Goal: Information Seeking & Learning: Find specific fact

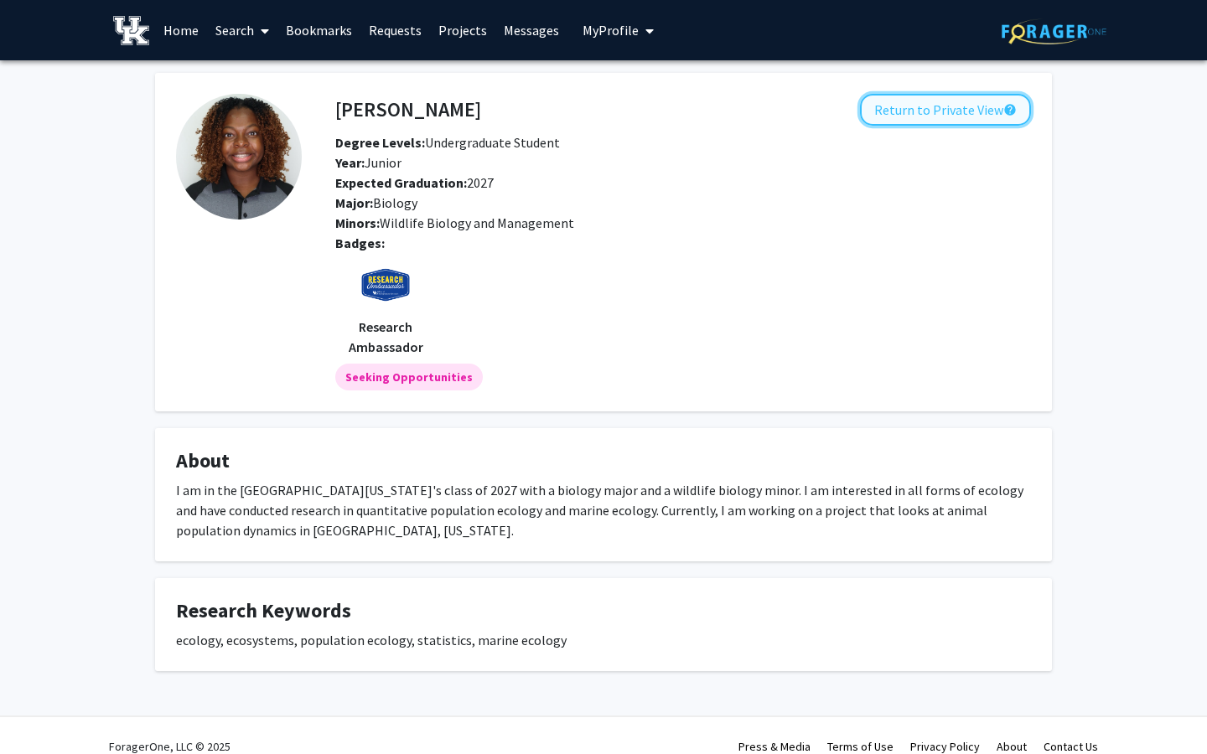
click at [889, 118] on button "Return to Private View help" at bounding box center [945, 110] width 171 height 32
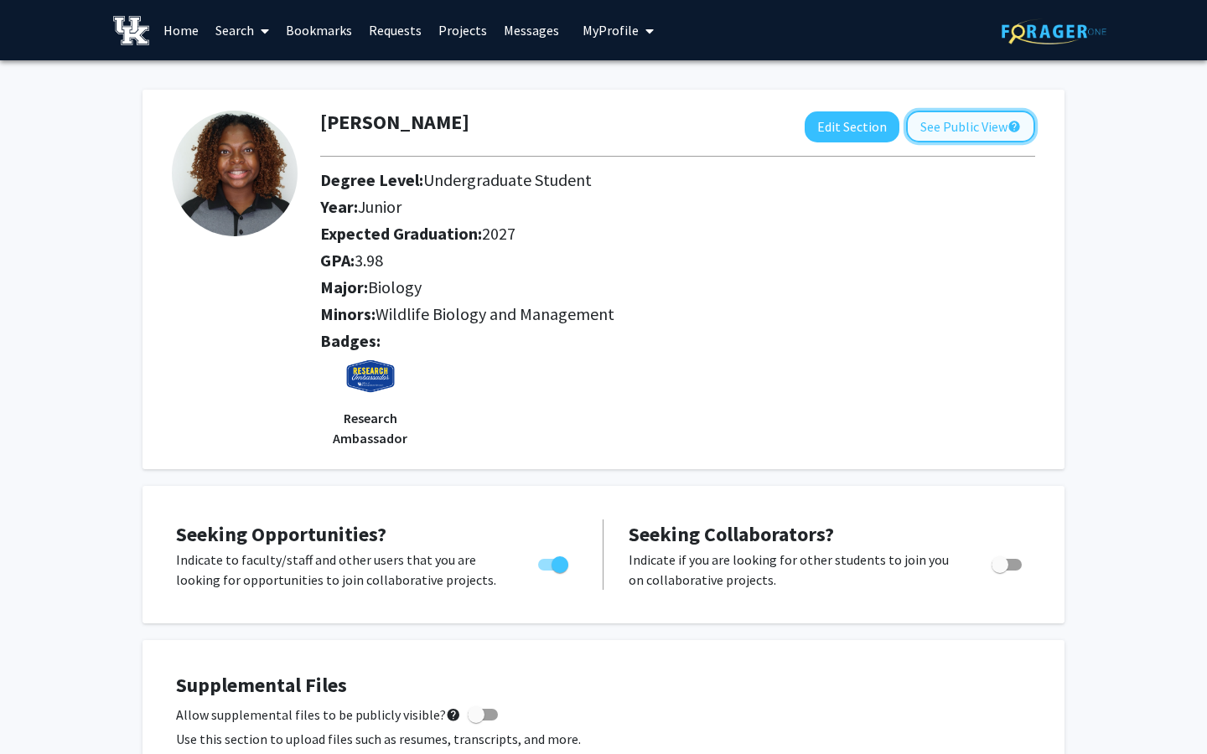
click at [968, 126] on button "See Public View help" at bounding box center [970, 127] width 129 height 32
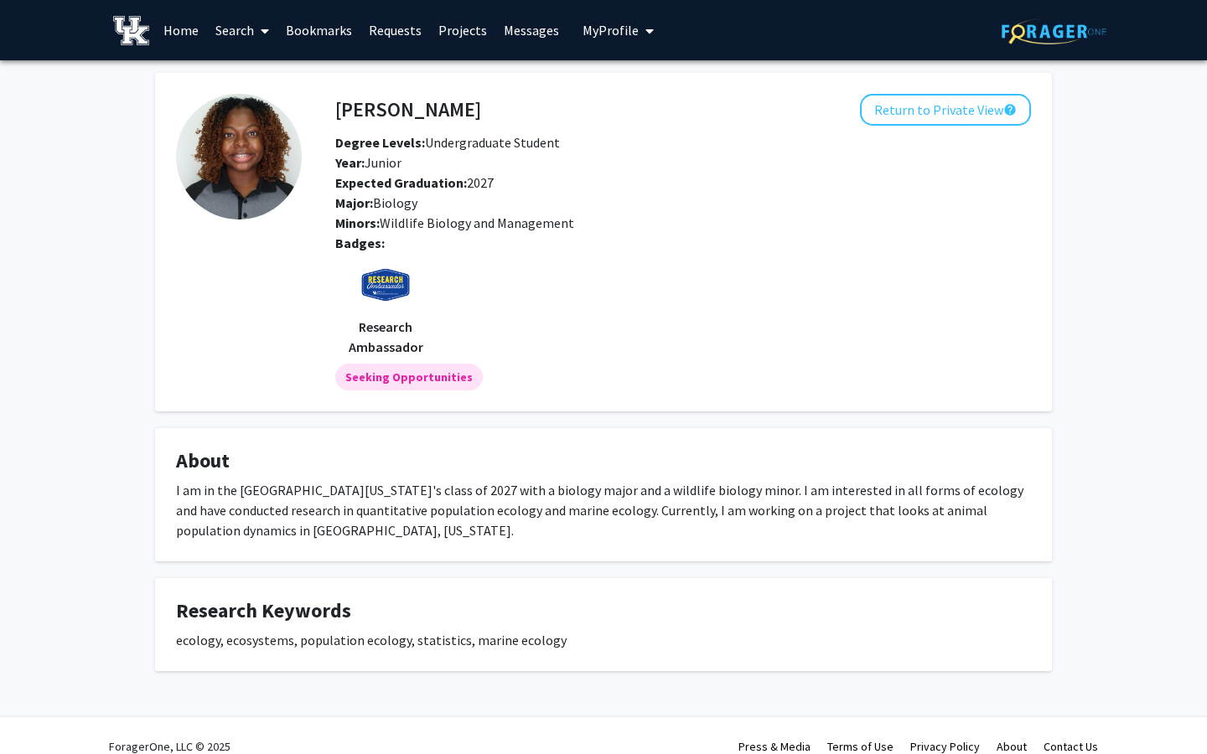
click at [187, 29] on link "Home" at bounding box center [181, 30] width 52 height 59
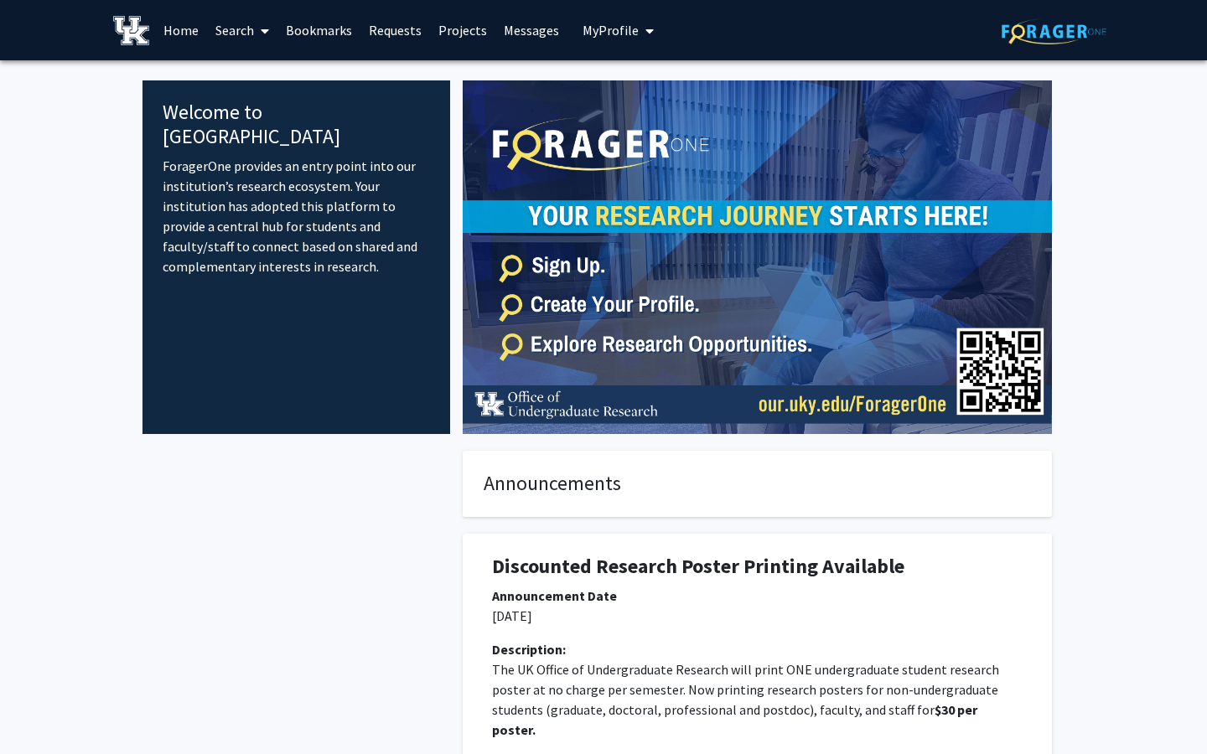
click at [251, 24] on link "Search" at bounding box center [242, 30] width 70 height 59
click at [279, 74] on span "Faculty/Staff" at bounding box center [268, 77] width 123 height 34
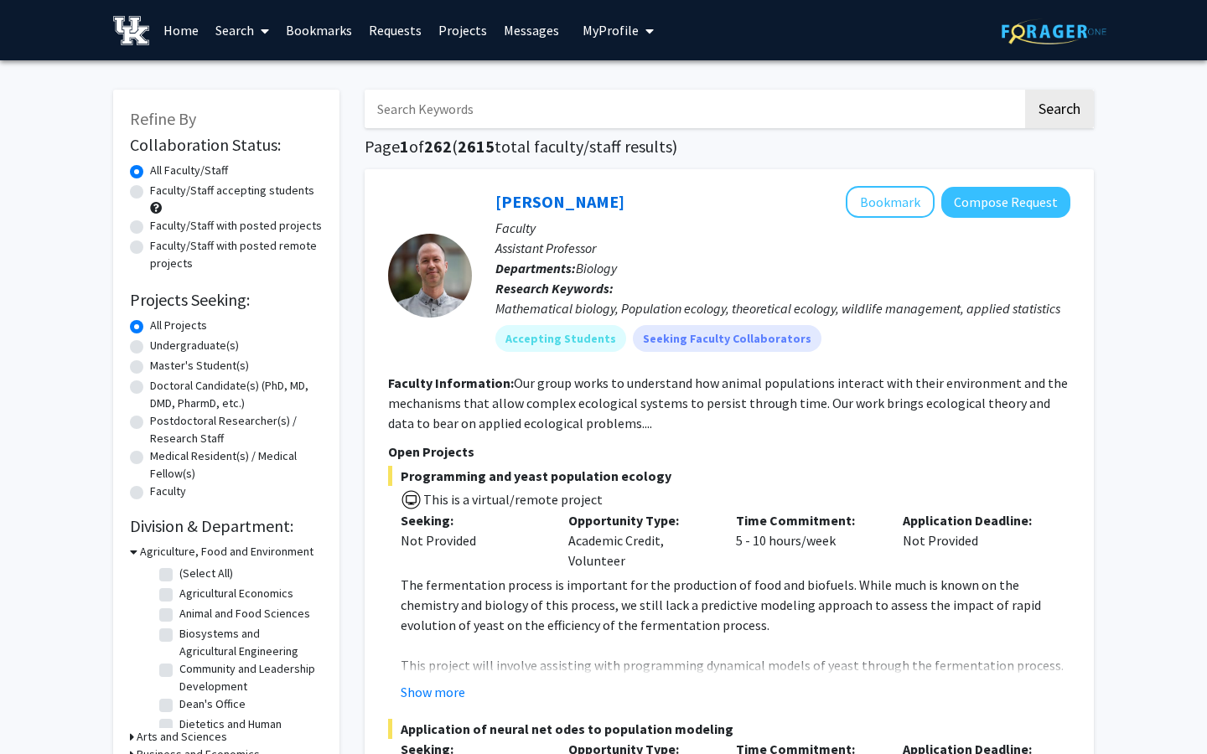
click at [425, 111] on input "Search Keywords" at bounding box center [693, 109] width 658 height 39
type input "Economics"
click at [1025, 90] on button "Search" at bounding box center [1059, 109] width 69 height 39
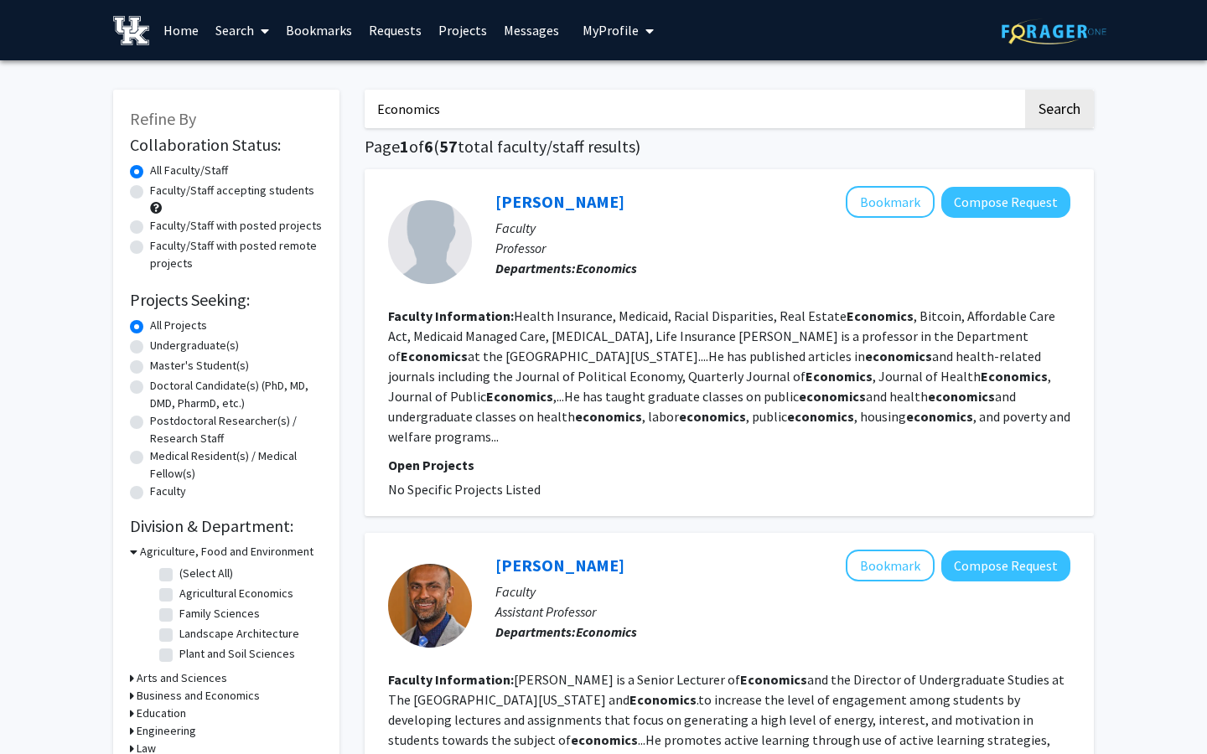
drag, startPoint x: 485, startPoint y: 107, endPoint x: 334, endPoint y: 106, distance: 150.8
type input "forensics"
click at [1025, 90] on button "Search" at bounding box center [1059, 109] width 69 height 39
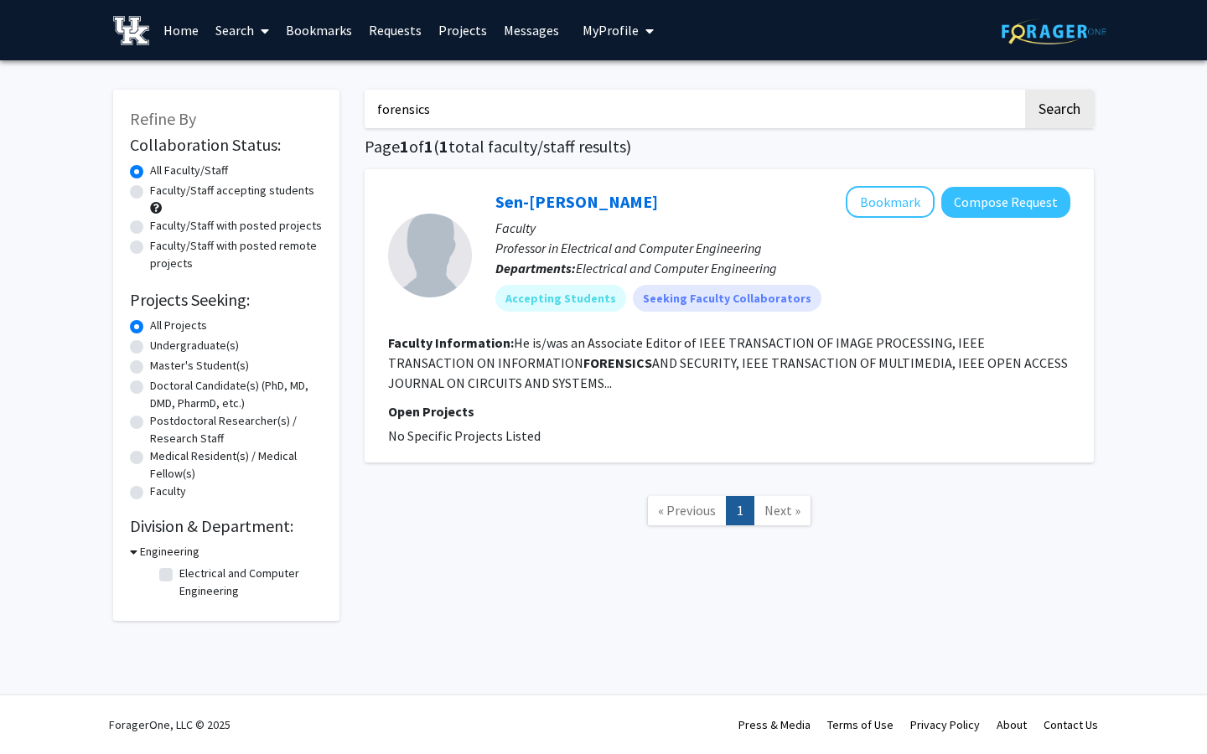
click at [622, 38] on button "My Profile" at bounding box center [617, 30] width 81 height 60
click at [636, 87] on span "[PERSON_NAME]" at bounding box center [686, 78] width 101 height 18
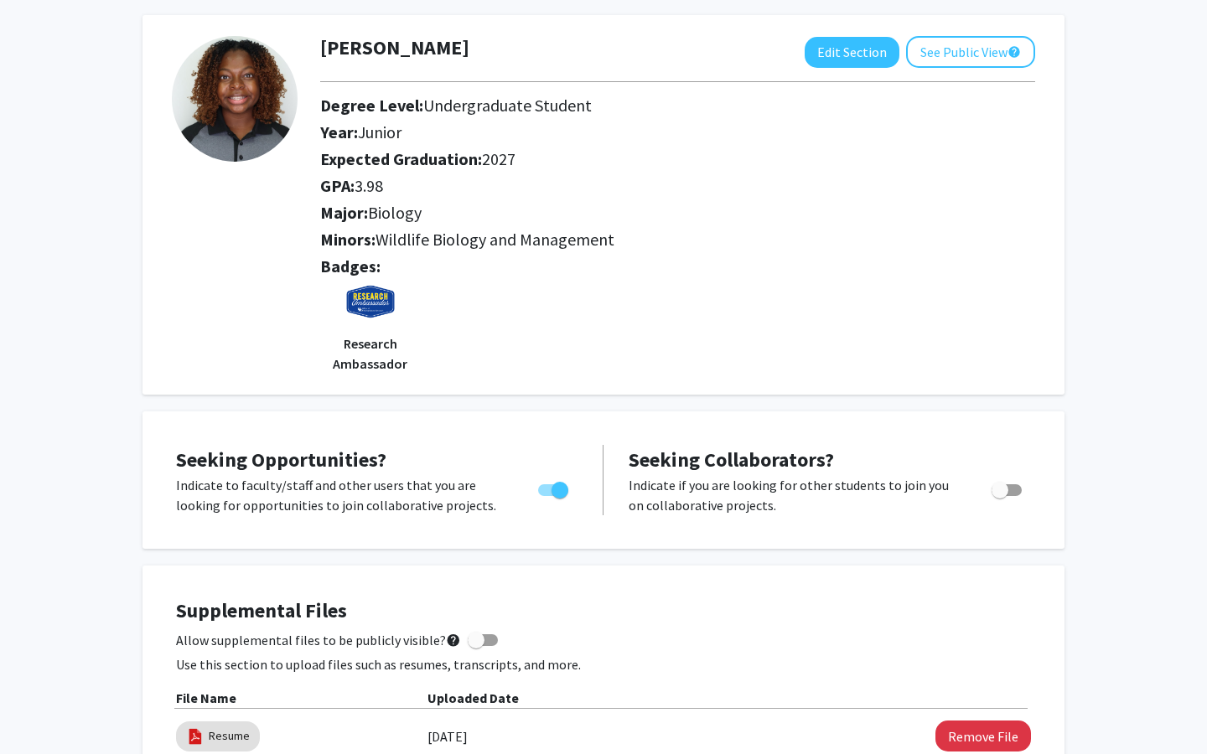
scroll to position [90, 0]
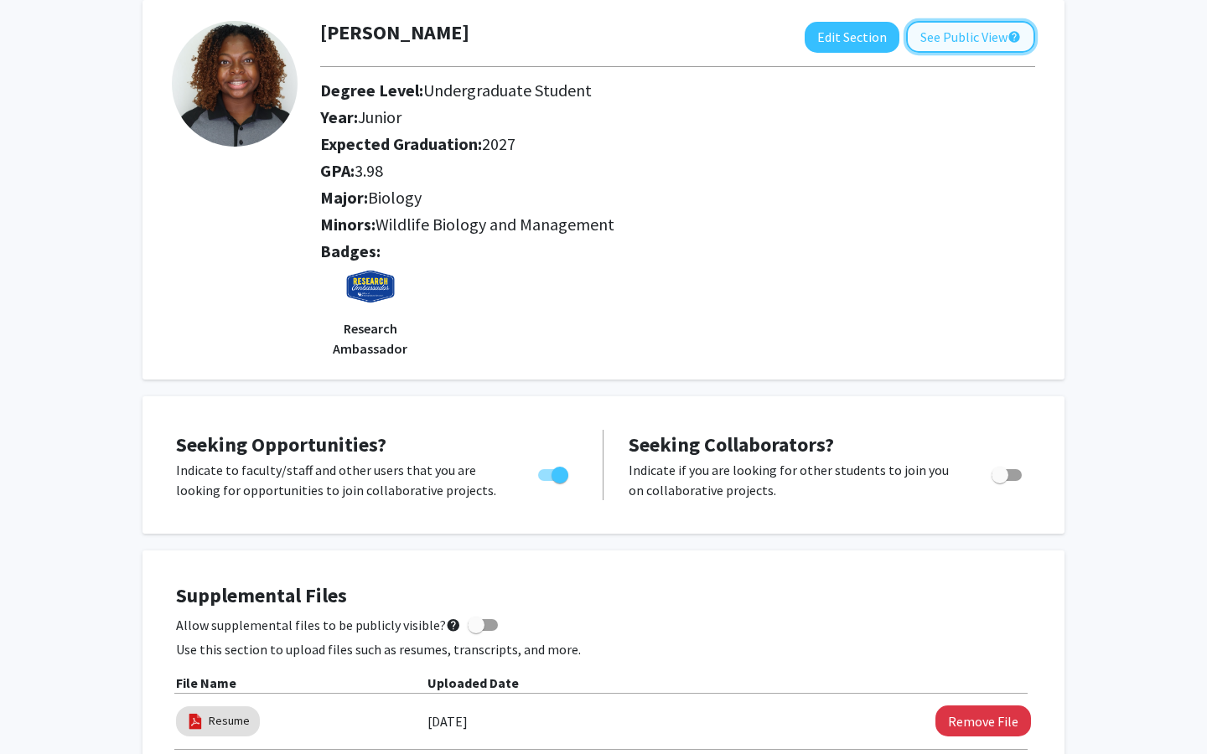
click at [940, 42] on button "See Public View help" at bounding box center [970, 37] width 129 height 32
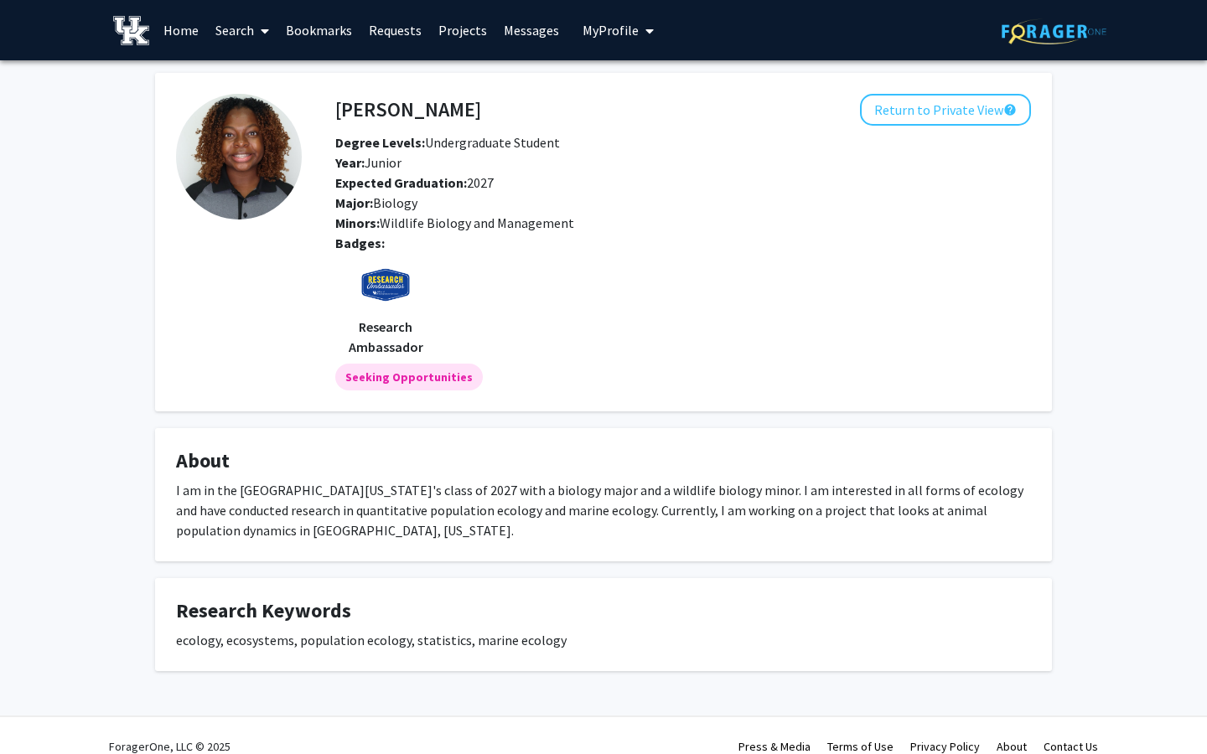
click at [185, 29] on link "Home" at bounding box center [181, 30] width 52 height 59
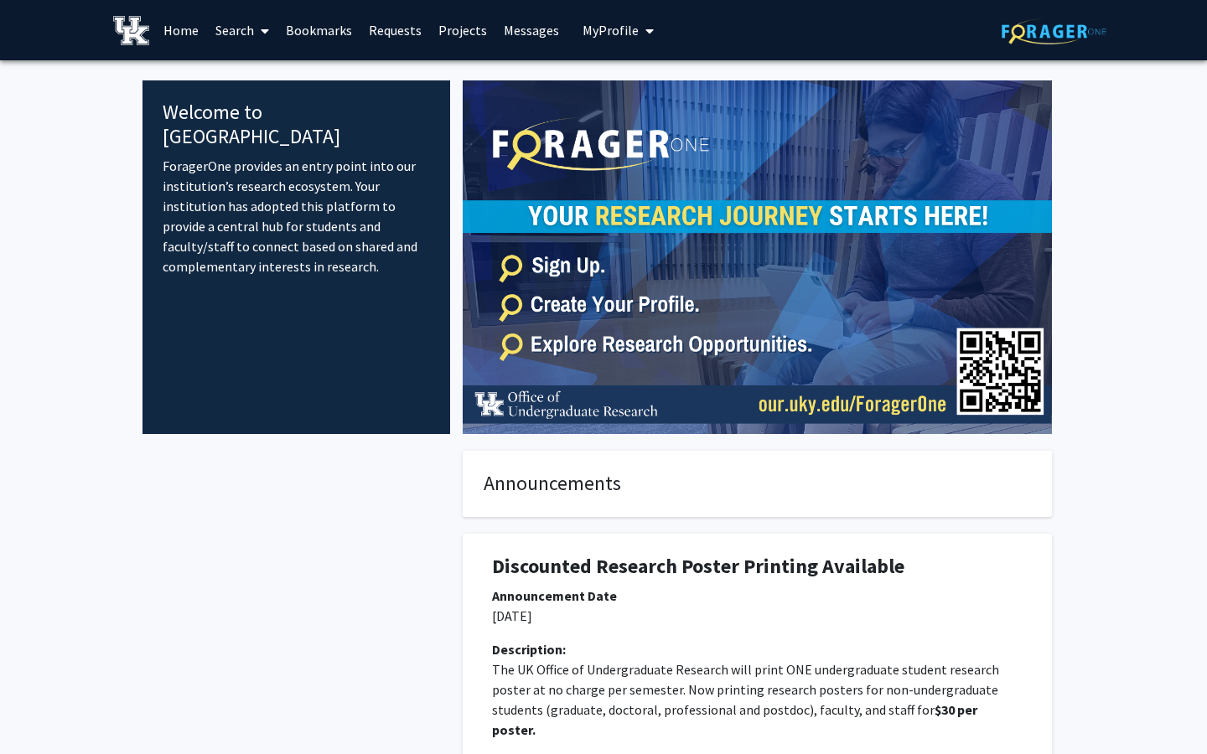
click at [249, 24] on link "Search" at bounding box center [242, 30] width 70 height 59
click at [278, 80] on span "Faculty/Staff" at bounding box center [268, 77] width 123 height 34
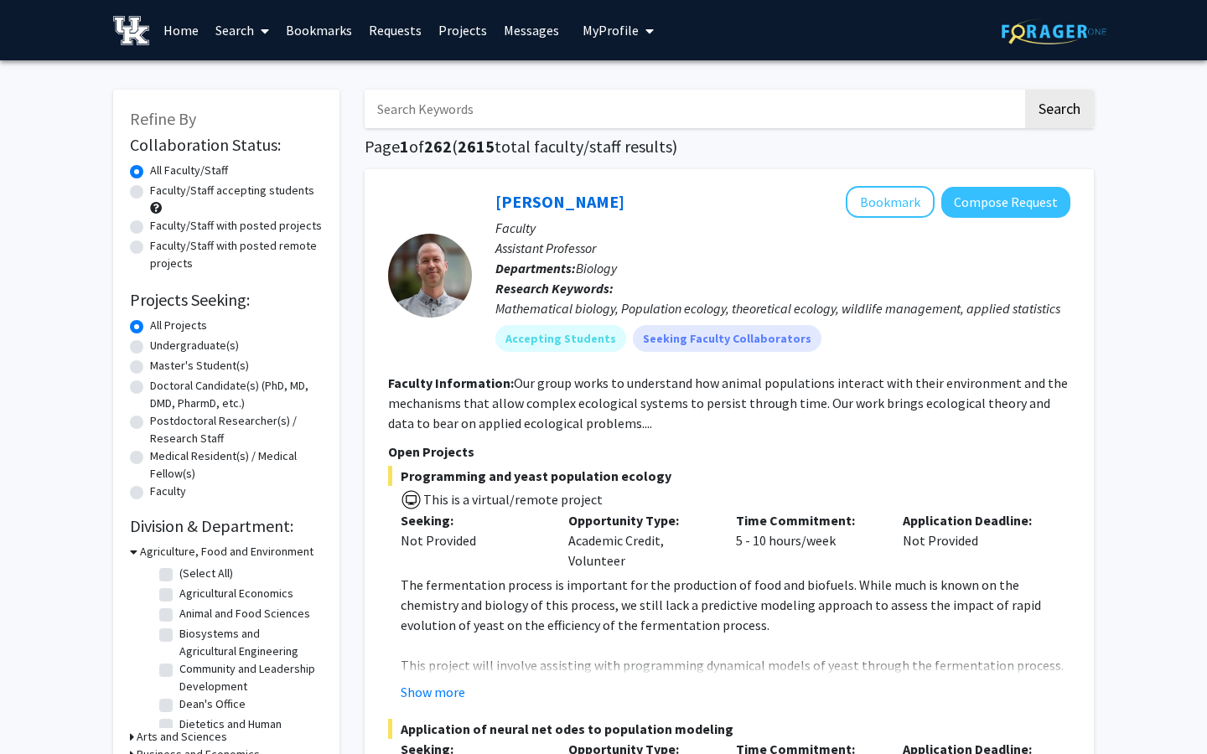
click at [447, 119] on input "Search Keywords" at bounding box center [693, 109] width 658 height 39
type input "TK Logan"
click at [1025, 90] on button "Search" at bounding box center [1059, 109] width 69 height 39
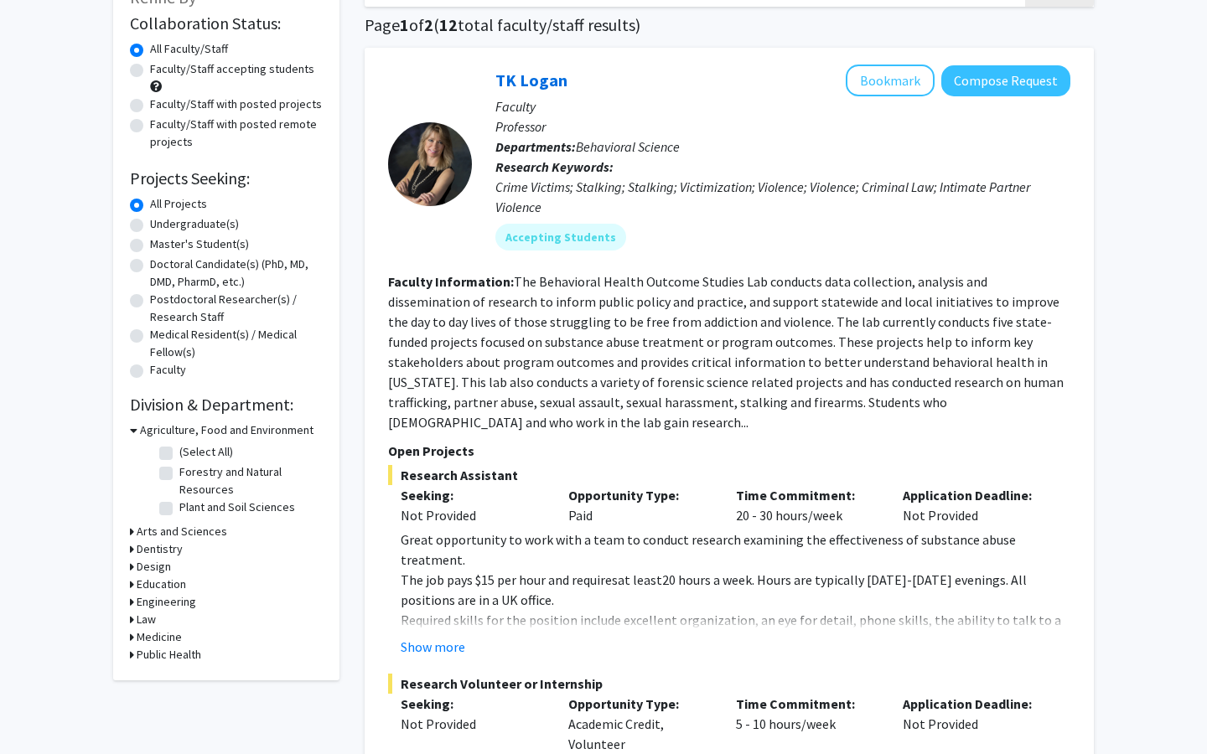
scroll to position [126, 0]
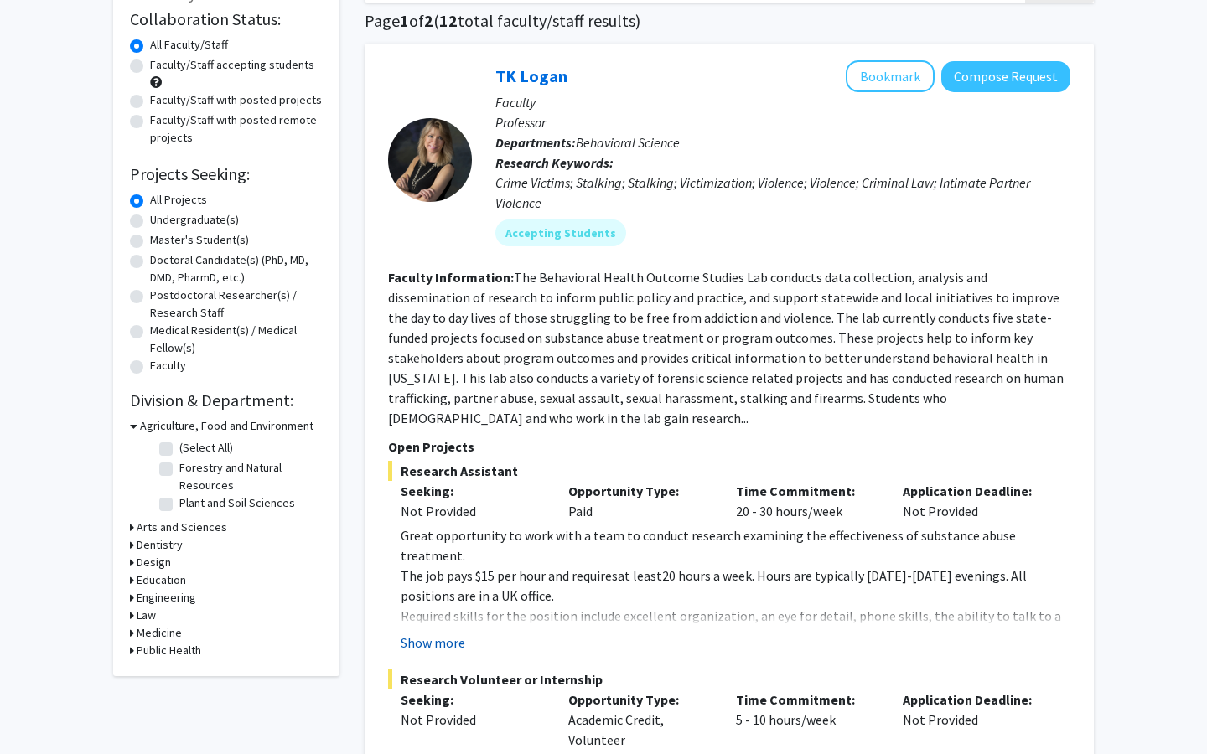
click at [428, 633] on button "Show more" at bounding box center [433, 643] width 65 height 20
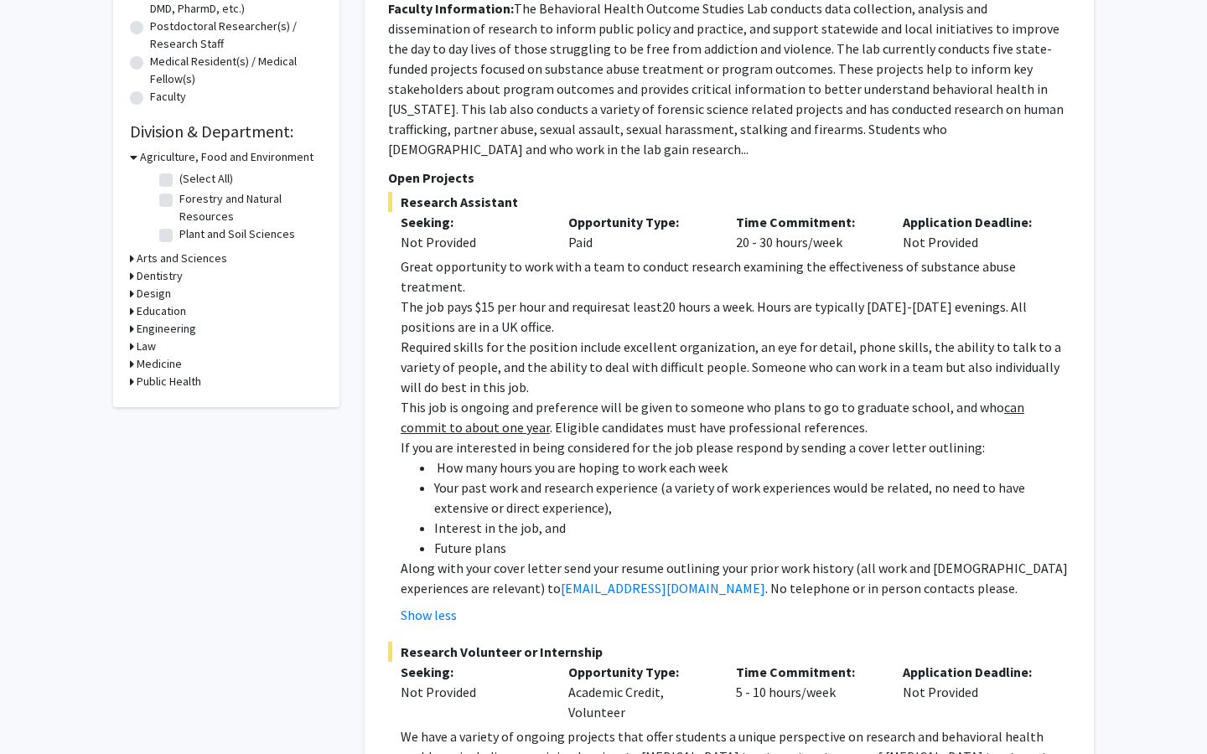
scroll to position [393, 0]
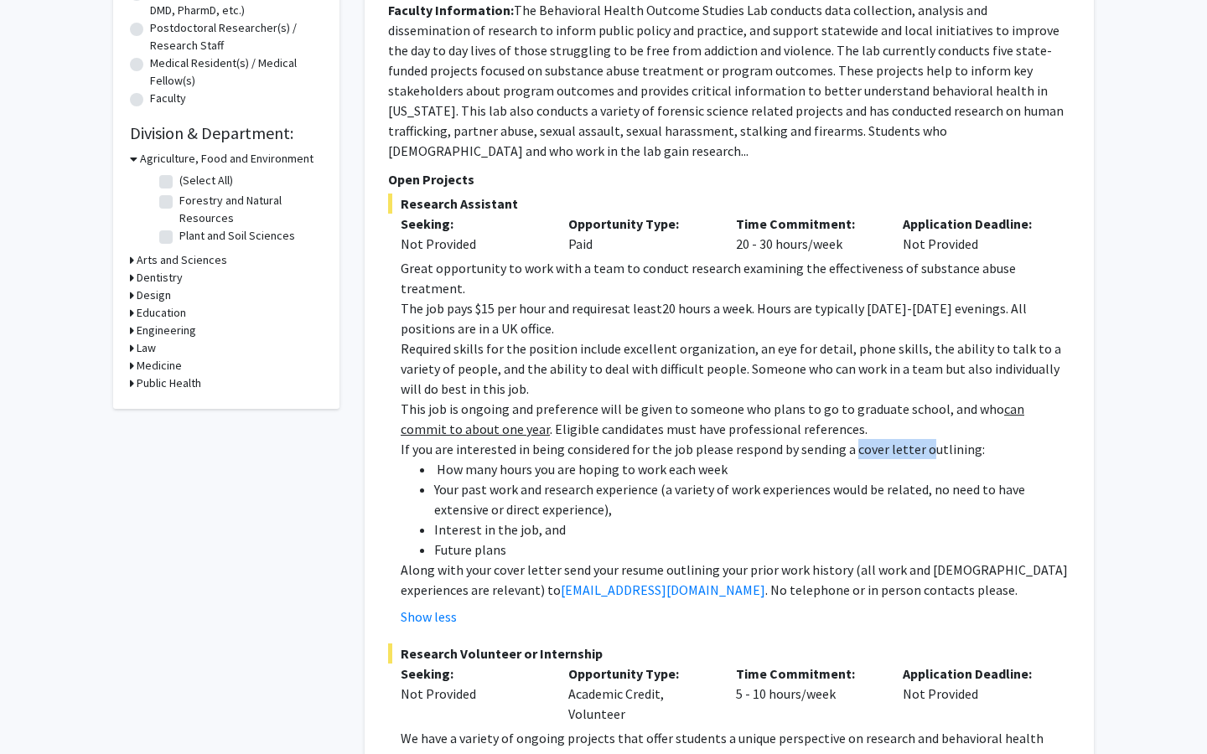
drag, startPoint x: 847, startPoint y: 406, endPoint x: 915, endPoint y: 406, distance: 67.9
click at [915, 441] on span "If you are interested in being considered for the job please respond by sending…" at bounding box center [693, 449] width 584 height 17
drag, startPoint x: 433, startPoint y: 429, endPoint x: 547, endPoint y: 513, distance: 141.4
click at [551, 513] on ul "How many hours you are hoping to work each week Your past work and research exp…" at bounding box center [735, 509] width 669 height 101
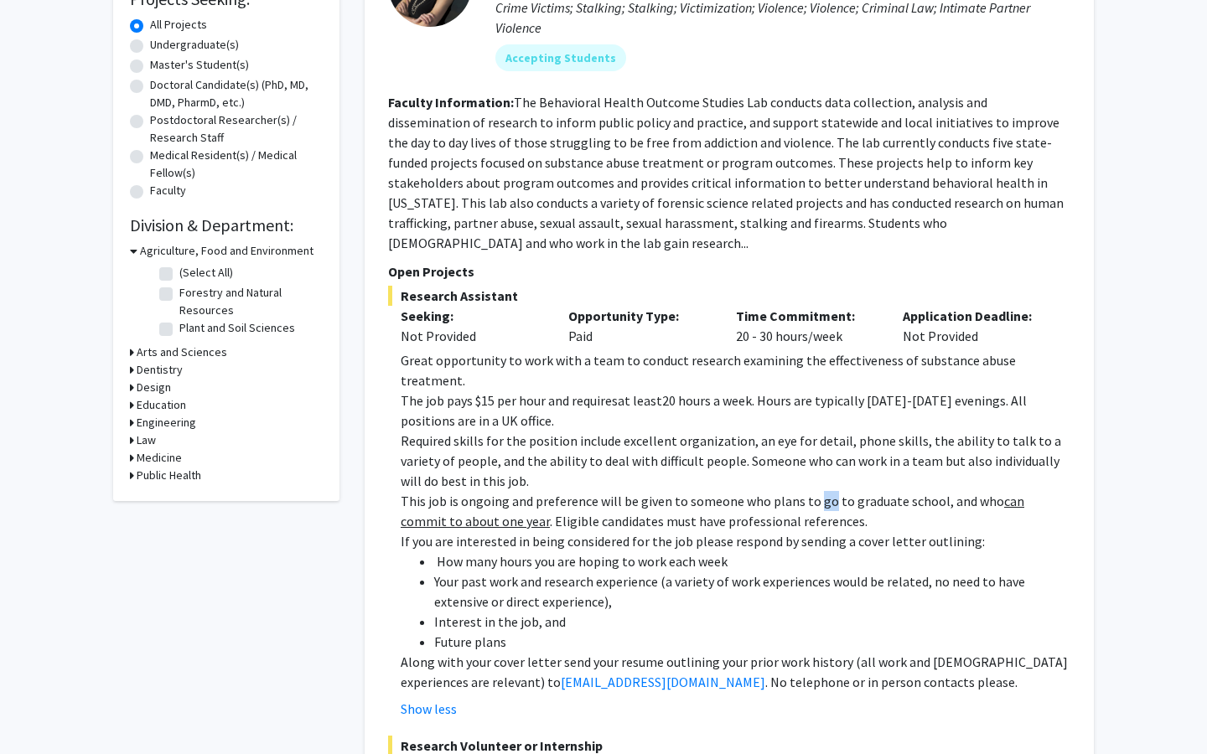
scroll to position [318, 0]
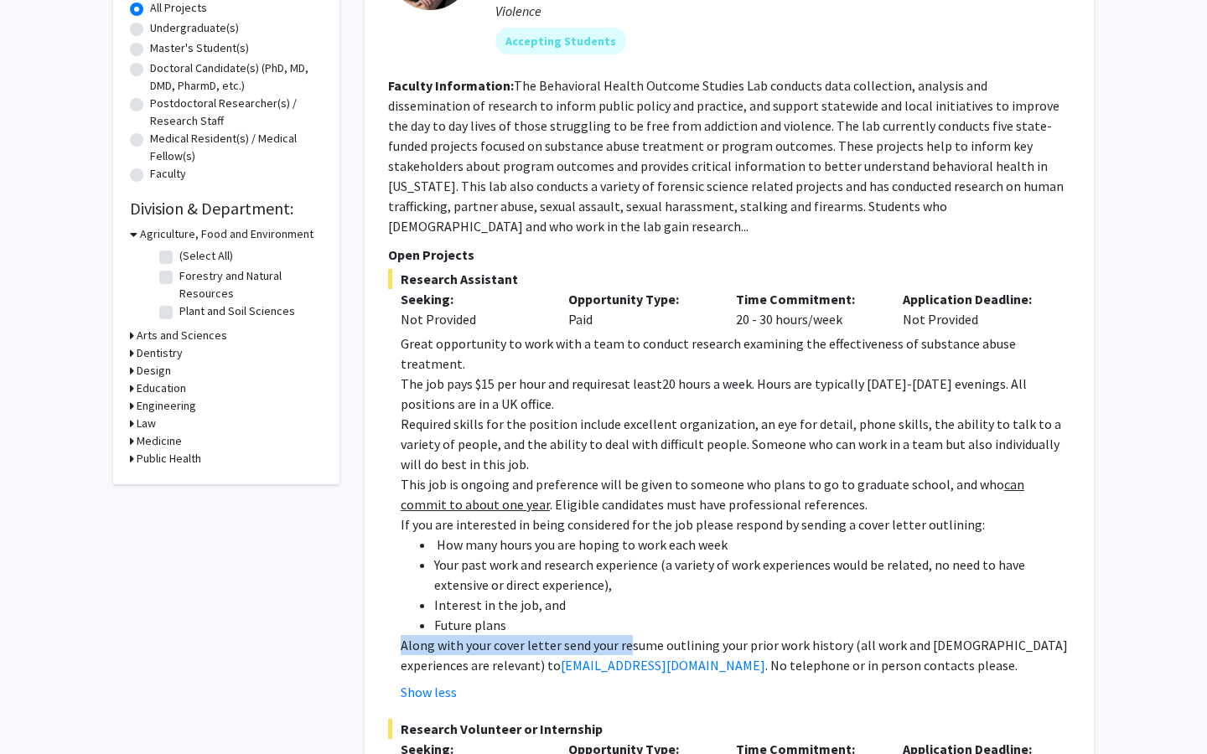
drag, startPoint x: 398, startPoint y: 595, endPoint x: 619, endPoint y: 605, distance: 221.4
click at [622, 606] on fg-read-more "Great opportunity to work with a team to conduct research examining the effecti…" at bounding box center [729, 517] width 682 height 369
click at [646, 682] on div "Show less" at bounding box center [735, 692] width 669 height 20
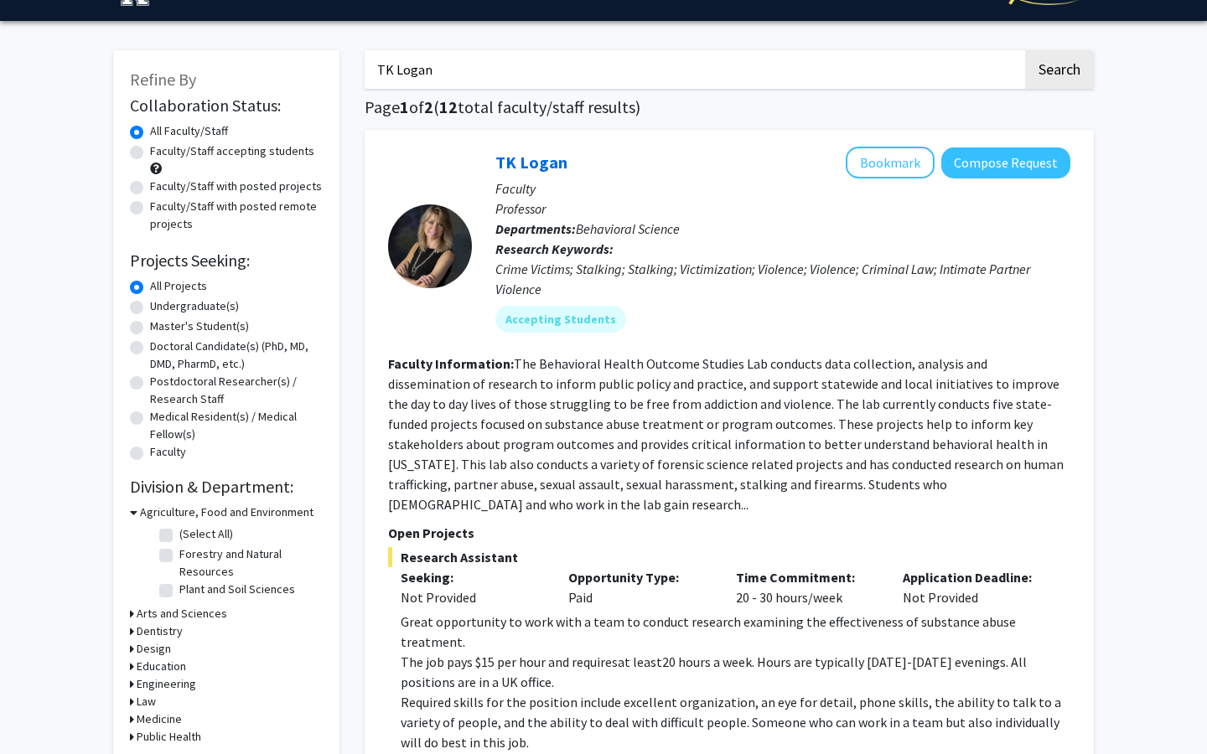
scroll to position [0, 0]
